Goal: Leave review/rating: Leave review/rating

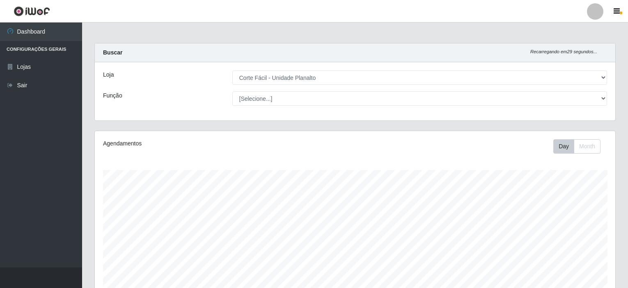
select select "202"
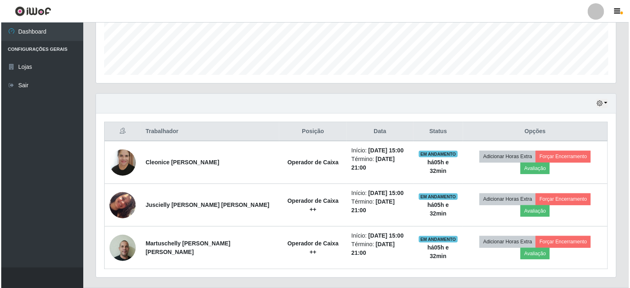
scroll to position [170, 520]
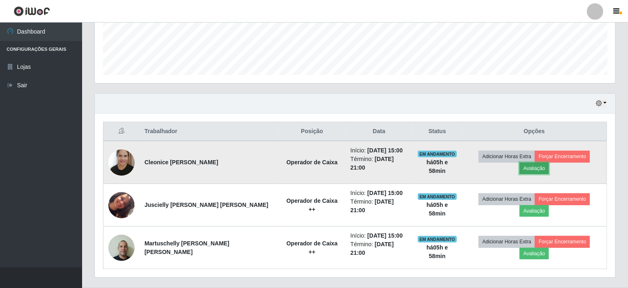
click at [548, 163] on button "Avaliação" at bounding box center [533, 168] width 29 height 11
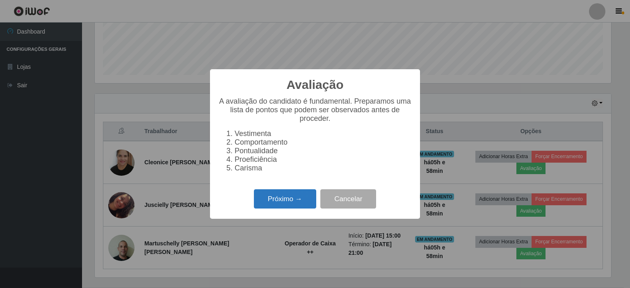
click at [286, 209] on button "Próximo →" at bounding box center [285, 199] width 62 height 19
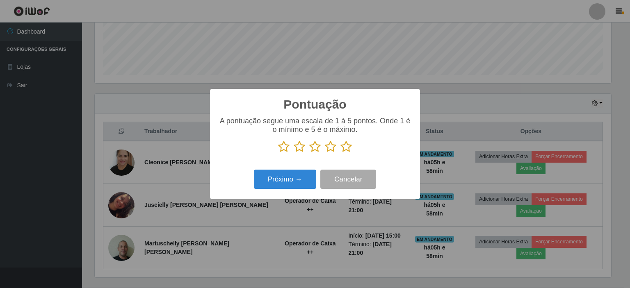
click at [332, 150] on icon at bounding box center [330, 147] width 11 height 12
click at [325, 153] on input "radio" at bounding box center [325, 153] width 0 height 0
click at [281, 191] on div "Próximo → Cancelar" at bounding box center [315, 179] width 194 height 23
click at [284, 183] on button "Próximo →" at bounding box center [285, 179] width 62 height 19
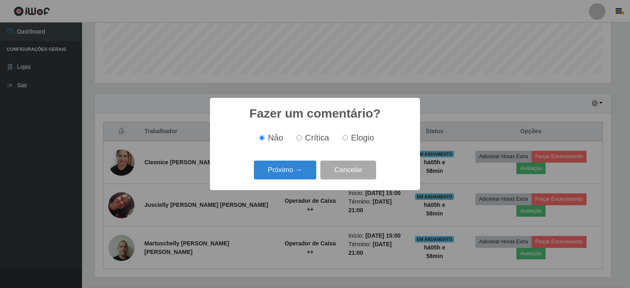
click at [345, 136] on input "Elogio" at bounding box center [345, 137] width 5 height 5
radio input "true"
click at [282, 172] on button "Próximo →" at bounding box center [285, 170] width 62 height 19
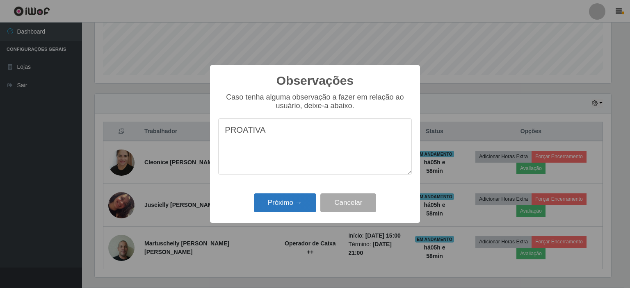
type textarea "PROATIVA"
click at [292, 206] on button "Próximo →" at bounding box center [285, 203] width 62 height 19
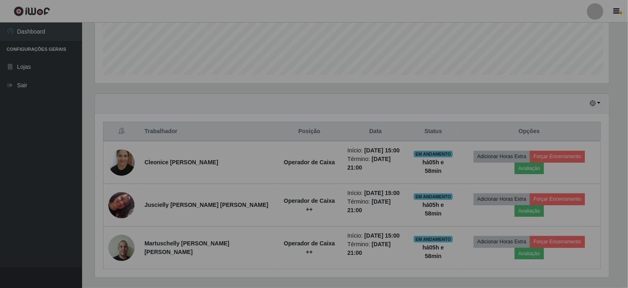
scroll to position [170, 520]
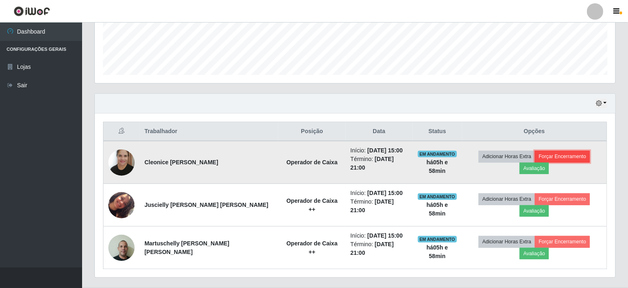
click at [535, 157] on button "Forçar Encerramento" at bounding box center [562, 156] width 55 height 11
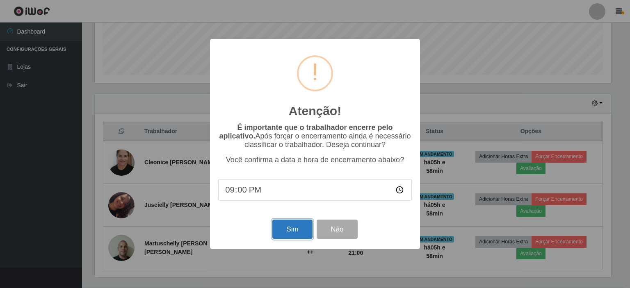
click at [286, 233] on button "Sim" at bounding box center [292, 229] width 40 height 19
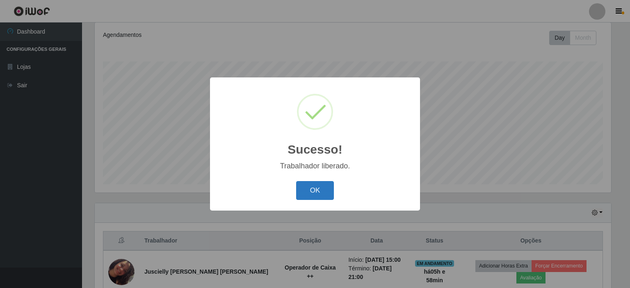
click at [313, 195] on button "OK" at bounding box center [315, 190] width 38 height 19
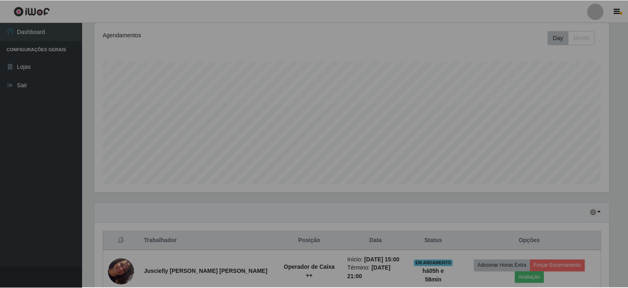
scroll to position [170, 520]
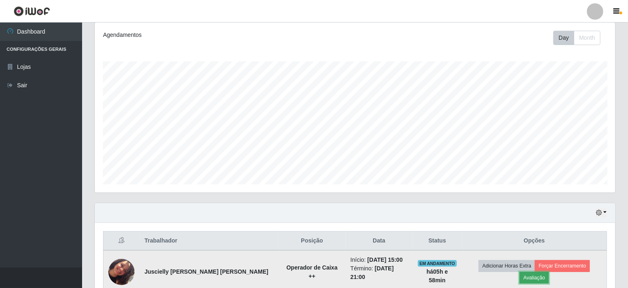
click at [548, 272] on button "Avaliação" at bounding box center [533, 277] width 29 height 11
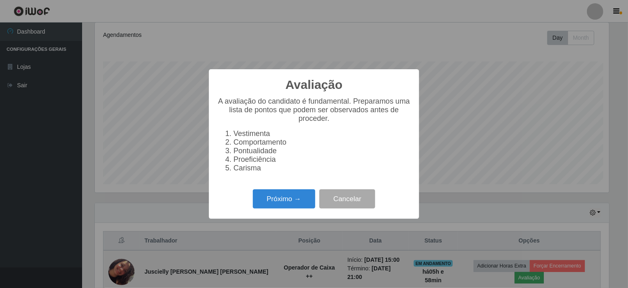
scroll to position [170, 517]
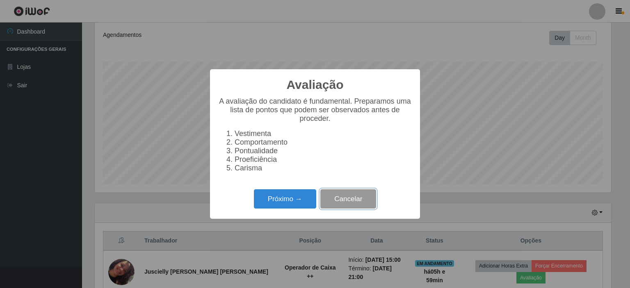
click at [353, 203] on button "Cancelar" at bounding box center [348, 199] width 56 height 19
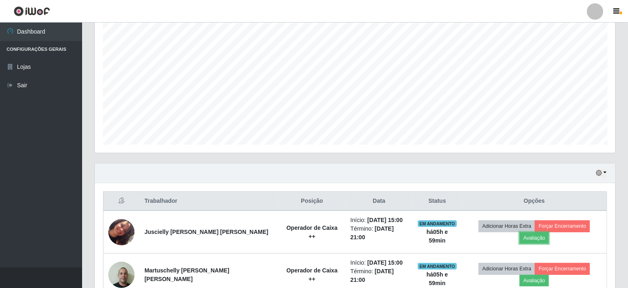
scroll to position [182, 0]
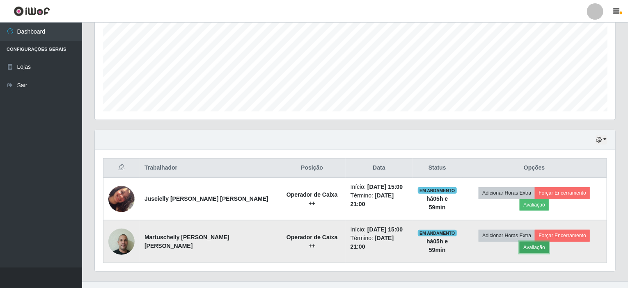
click at [548, 242] on button "Avaliação" at bounding box center [533, 247] width 29 height 11
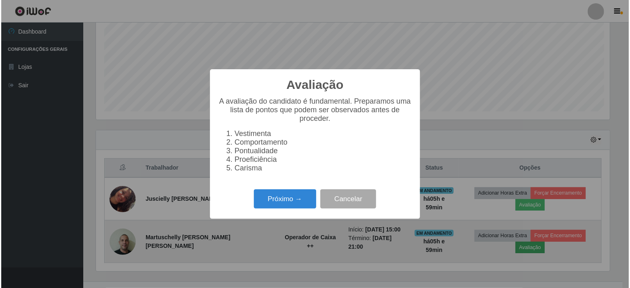
scroll to position [170, 517]
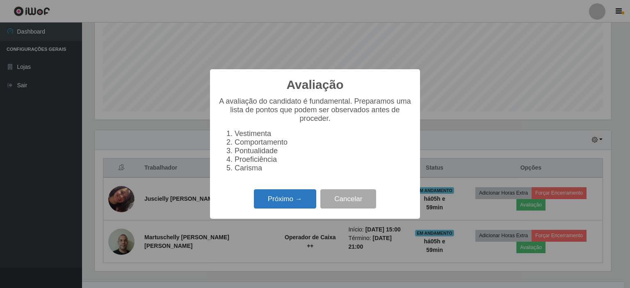
click at [297, 198] on button "Próximo →" at bounding box center [285, 199] width 62 height 19
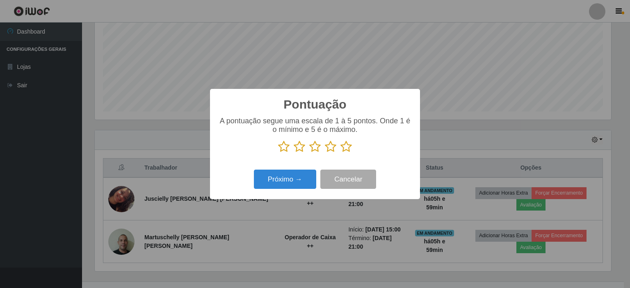
scroll to position [410039, 409693]
click at [325, 148] on icon at bounding box center [330, 147] width 11 height 12
click at [325, 153] on input "radio" at bounding box center [325, 153] width 0 height 0
click at [295, 178] on button "Próximo →" at bounding box center [285, 179] width 62 height 19
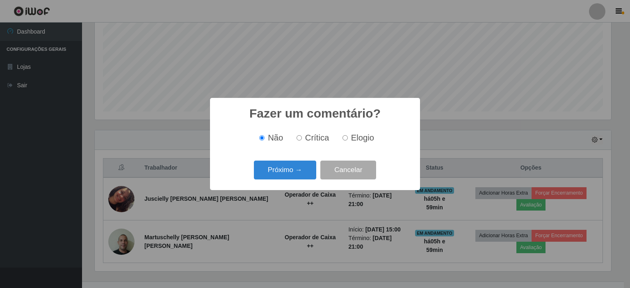
click at [341, 136] on label "Elogio" at bounding box center [356, 137] width 35 height 9
click at [343, 136] on input "Elogio" at bounding box center [345, 137] width 5 height 5
radio input "true"
click at [296, 173] on button "Próximo →" at bounding box center [285, 170] width 62 height 19
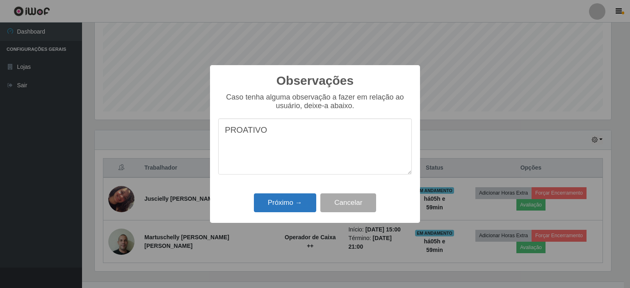
type textarea "PROATIVO"
click at [301, 200] on button "Próximo →" at bounding box center [285, 203] width 62 height 19
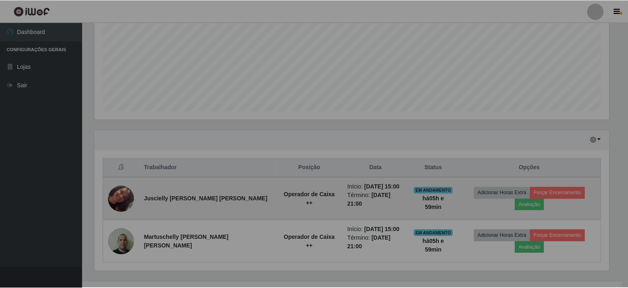
scroll to position [170, 520]
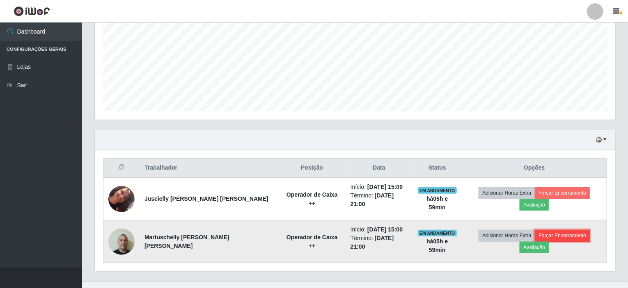
click at [541, 231] on button "Forçar Encerramento" at bounding box center [562, 235] width 55 height 11
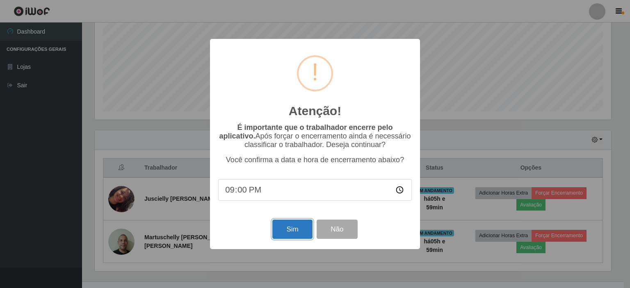
click at [297, 233] on button "Sim" at bounding box center [292, 229] width 40 height 19
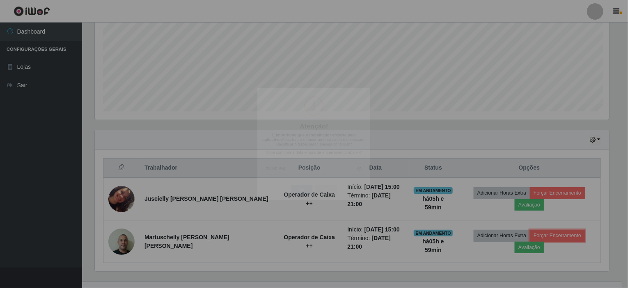
scroll to position [0, 0]
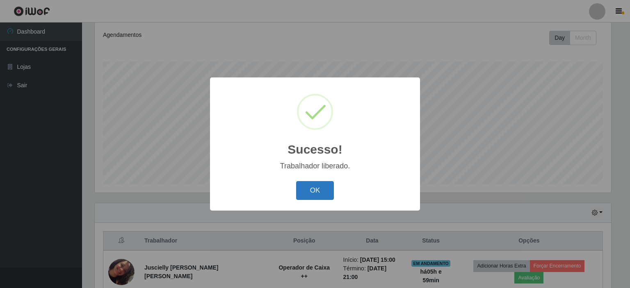
click at [318, 187] on button "OK" at bounding box center [315, 190] width 38 height 19
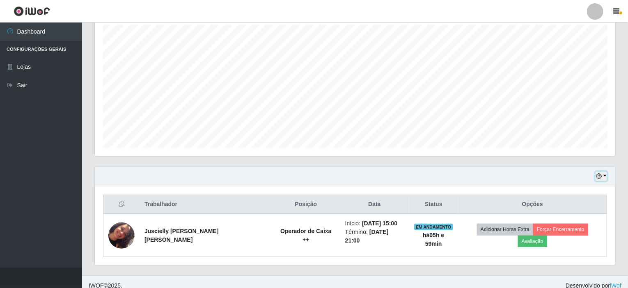
click at [605, 176] on button "button" at bounding box center [600, 176] width 11 height 9
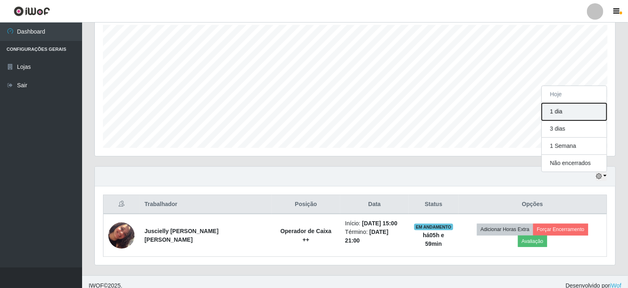
click at [561, 112] on button "1 dia" at bounding box center [573, 111] width 65 height 17
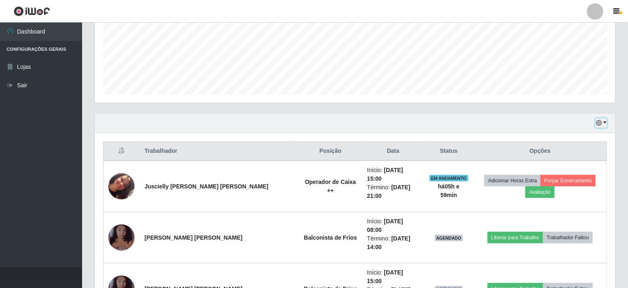
click at [604, 120] on button "button" at bounding box center [600, 123] width 11 height 9
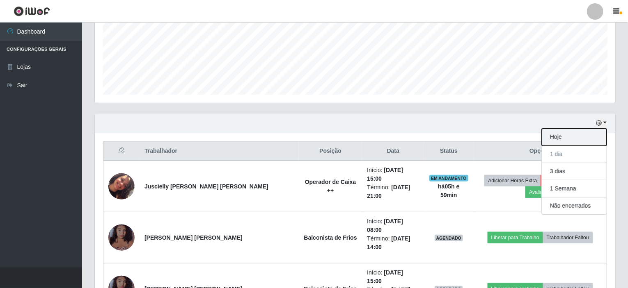
click at [573, 134] on button "Hoje" at bounding box center [573, 137] width 65 height 17
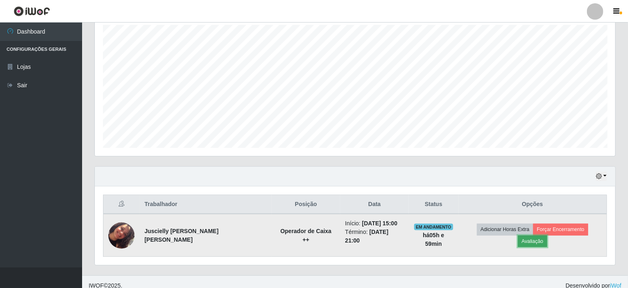
click at [547, 236] on button "Avaliação" at bounding box center [532, 241] width 29 height 11
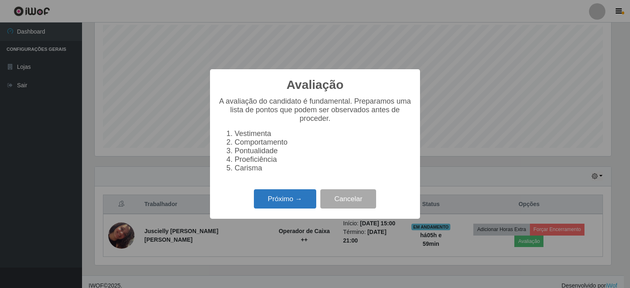
click at [290, 200] on button "Próximo →" at bounding box center [285, 199] width 62 height 19
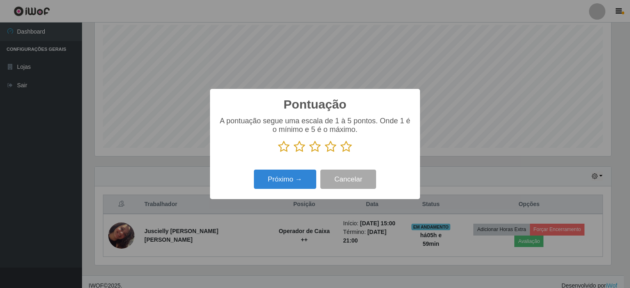
click at [334, 146] on icon at bounding box center [330, 147] width 11 height 12
click at [325, 153] on input "radio" at bounding box center [325, 153] width 0 height 0
click at [294, 179] on button "Próximo →" at bounding box center [285, 179] width 62 height 19
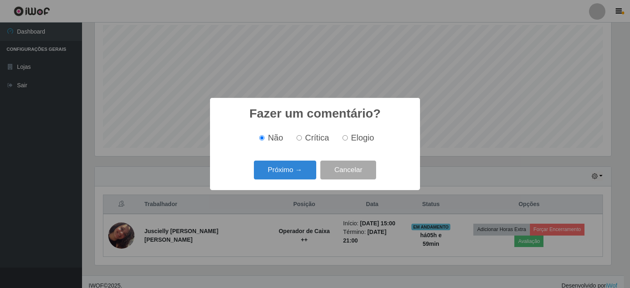
click at [343, 137] on input "Elogio" at bounding box center [345, 137] width 5 height 5
radio input "true"
click at [302, 166] on button "Próximo →" at bounding box center [285, 170] width 62 height 19
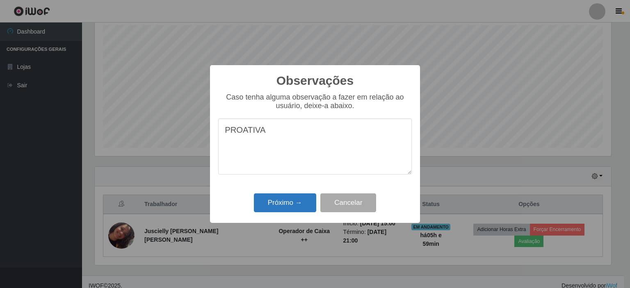
type textarea "PROATIVA"
click at [299, 205] on button "Próximo →" at bounding box center [285, 203] width 62 height 19
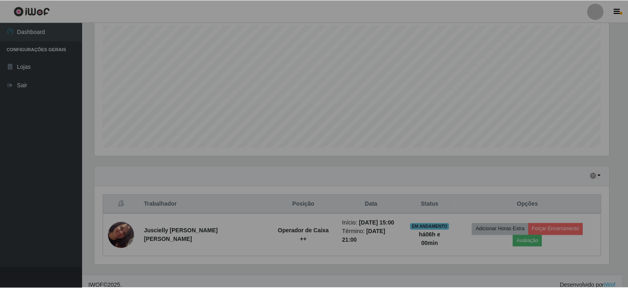
scroll to position [170, 520]
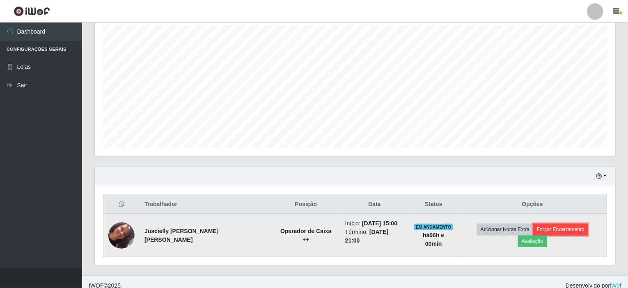
click at [533, 235] on button "Forçar Encerramento" at bounding box center [560, 229] width 55 height 11
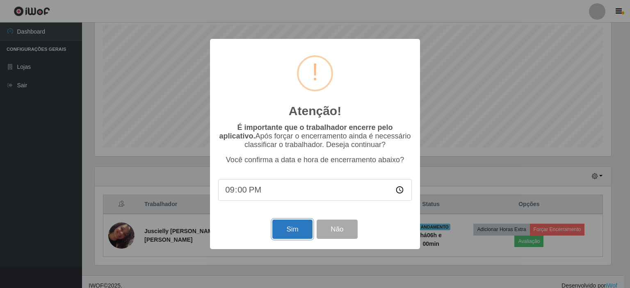
click at [294, 231] on button "Sim" at bounding box center [292, 229] width 40 height 19
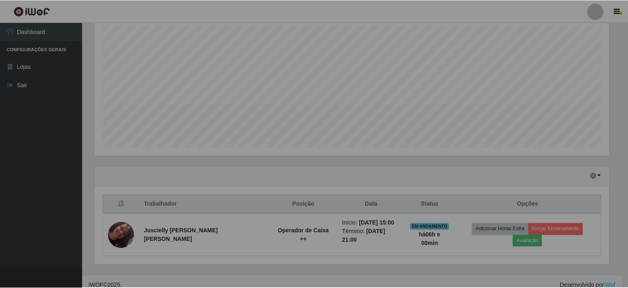
scroll to position [410039, 409689]
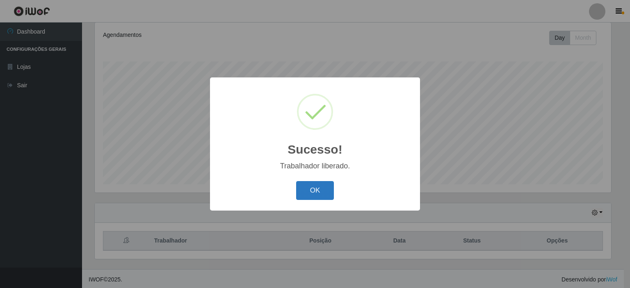
click at [320, 192] on button "OK" at bounding box center [315, 190] width 38 height 19
